Goal: Manage account settings

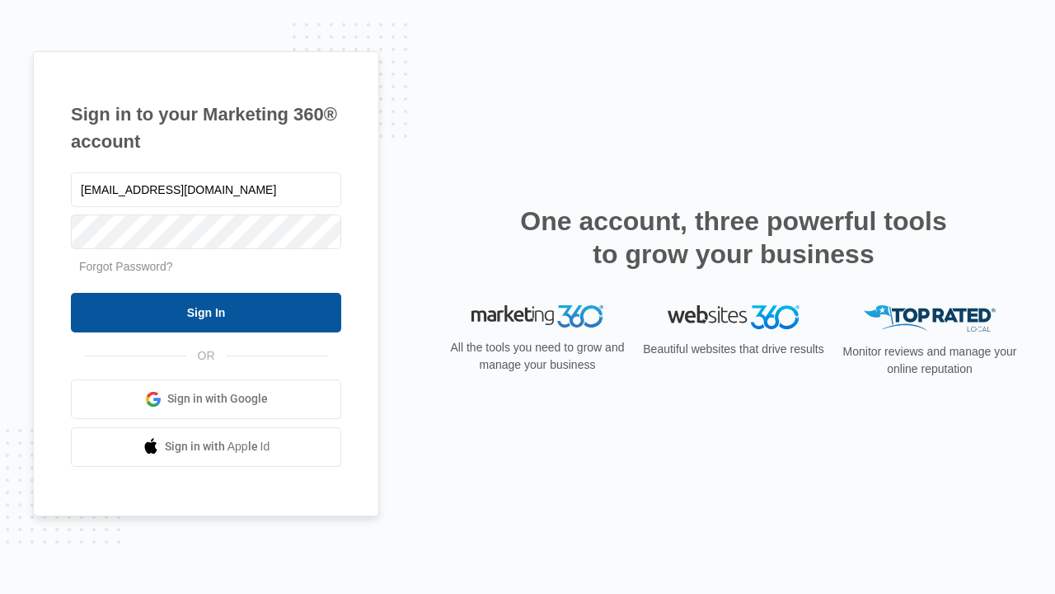
click at [206, 312] on input "Sign In" at bounding box center [206, 313] width 270 height 40
